Goal: Task Accomplishment & Management: Manage account settings

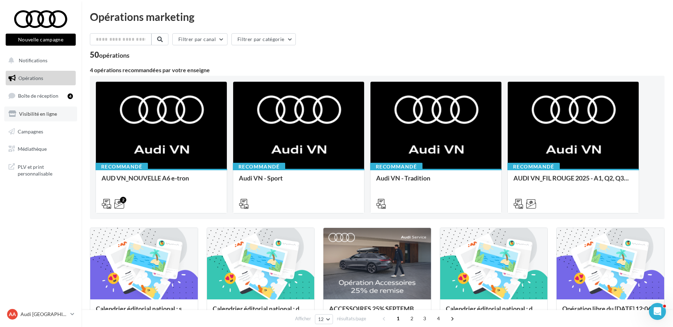
click at [42, 115] on span "Visibilité en ligne" at bounding box center [38, 114] width 38 height 6
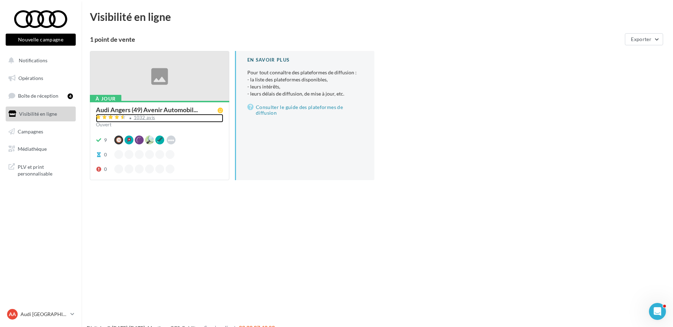
click at [139, 118] on div "1032 avis" at bounding box center [145, 117] width 22 height 5
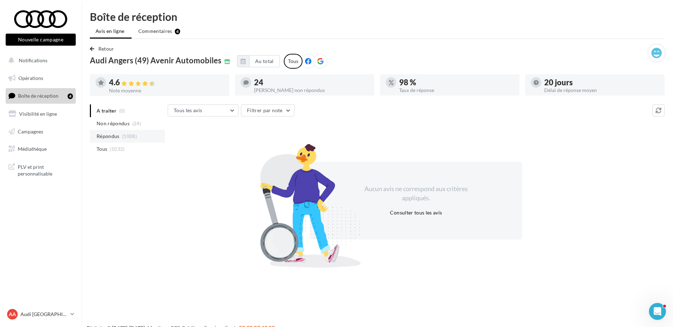
click at [120, 138] on li "Répondus (1008)" at bounding box center [127, 136] width 75 height 13
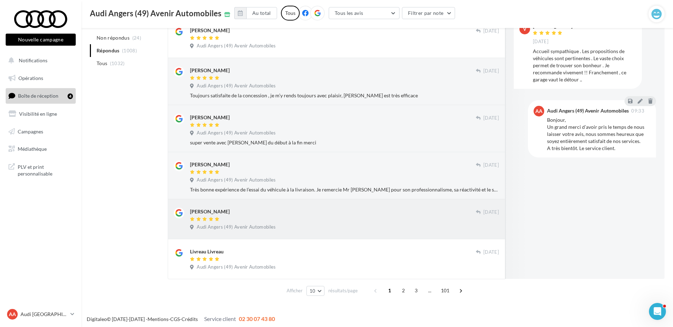
scroll to position [282, 0]
click at [401, 291] on span "2" at bounding box center [403, 289] width 11 height 11
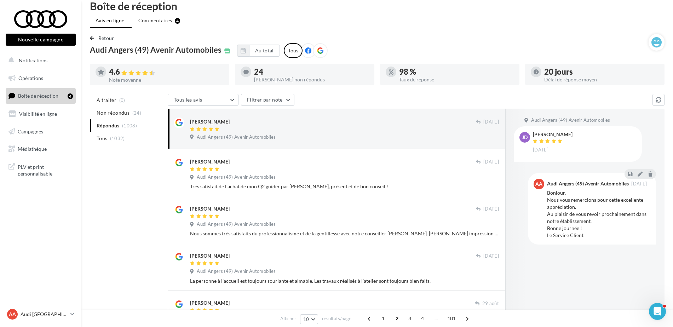
scroll to position [0, 0]
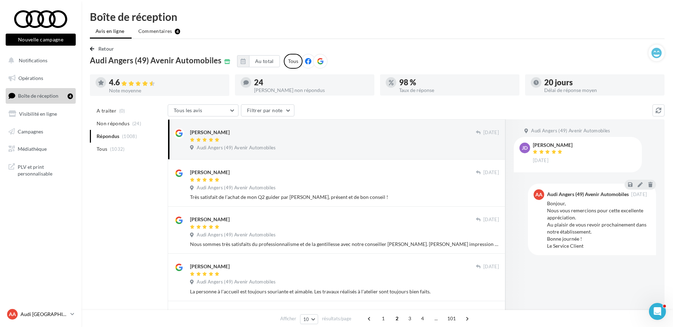
click at [25, 318] on div "AA Audi ANGERS audi-ange-tar" at bounding box center [37, 314] width 61 height 11
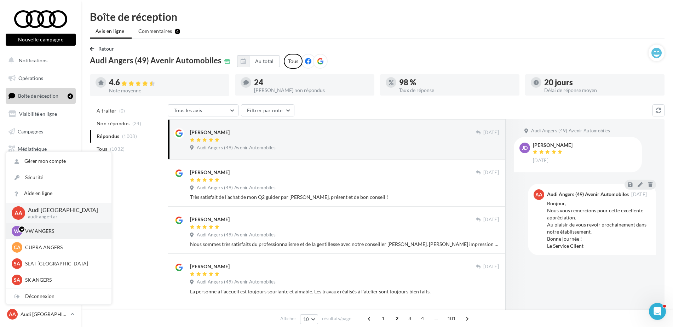
click at [43, 231] on p "VW ANGERS" at bounding box center [64, 231] width 78 height 7
